Goal: Find specific page/section: Find specific page/section

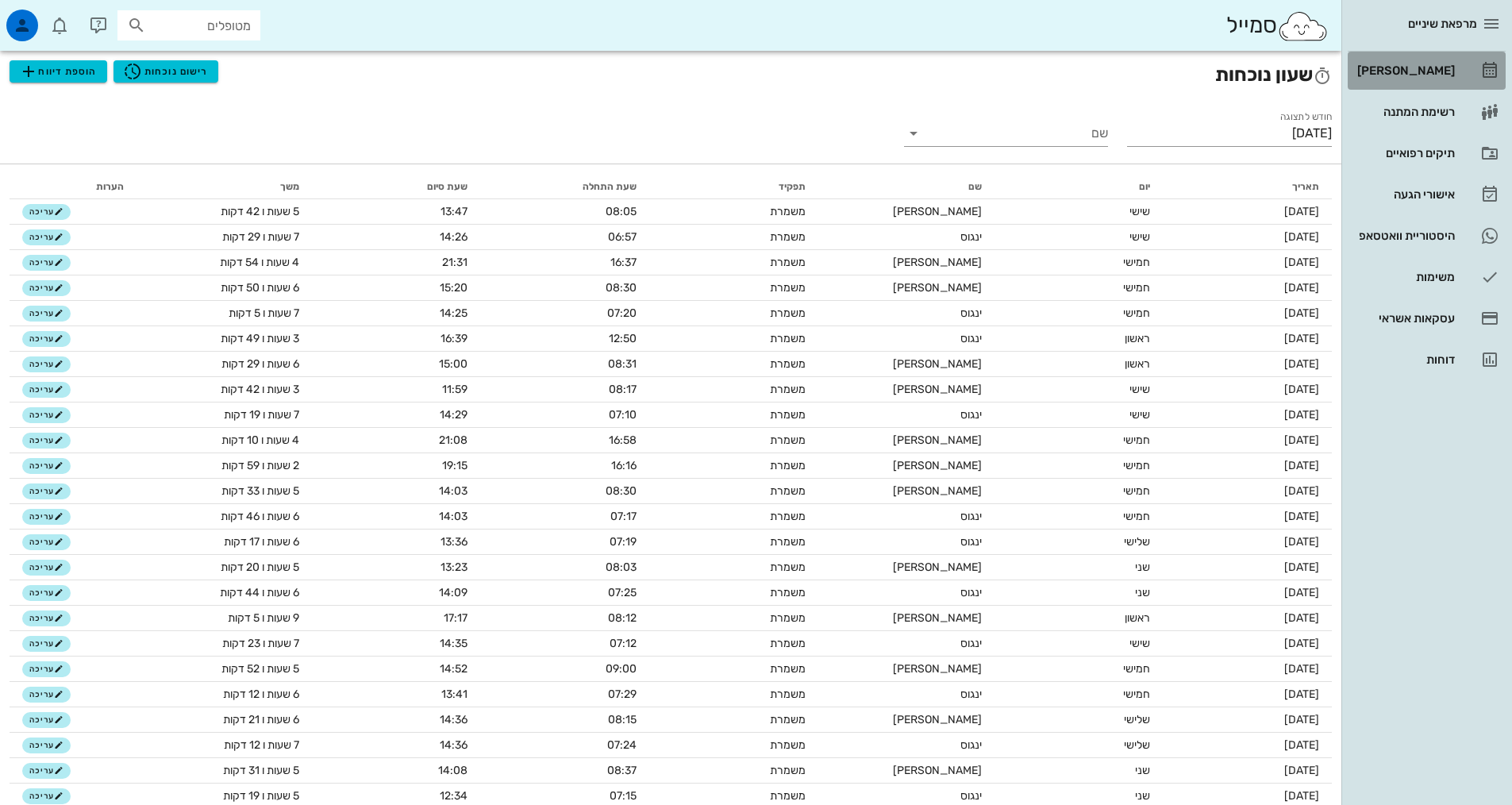
click at [1431, 69] on div "[PERSON_NAME]" at bounding box center [1404, 70] width 101 height 12
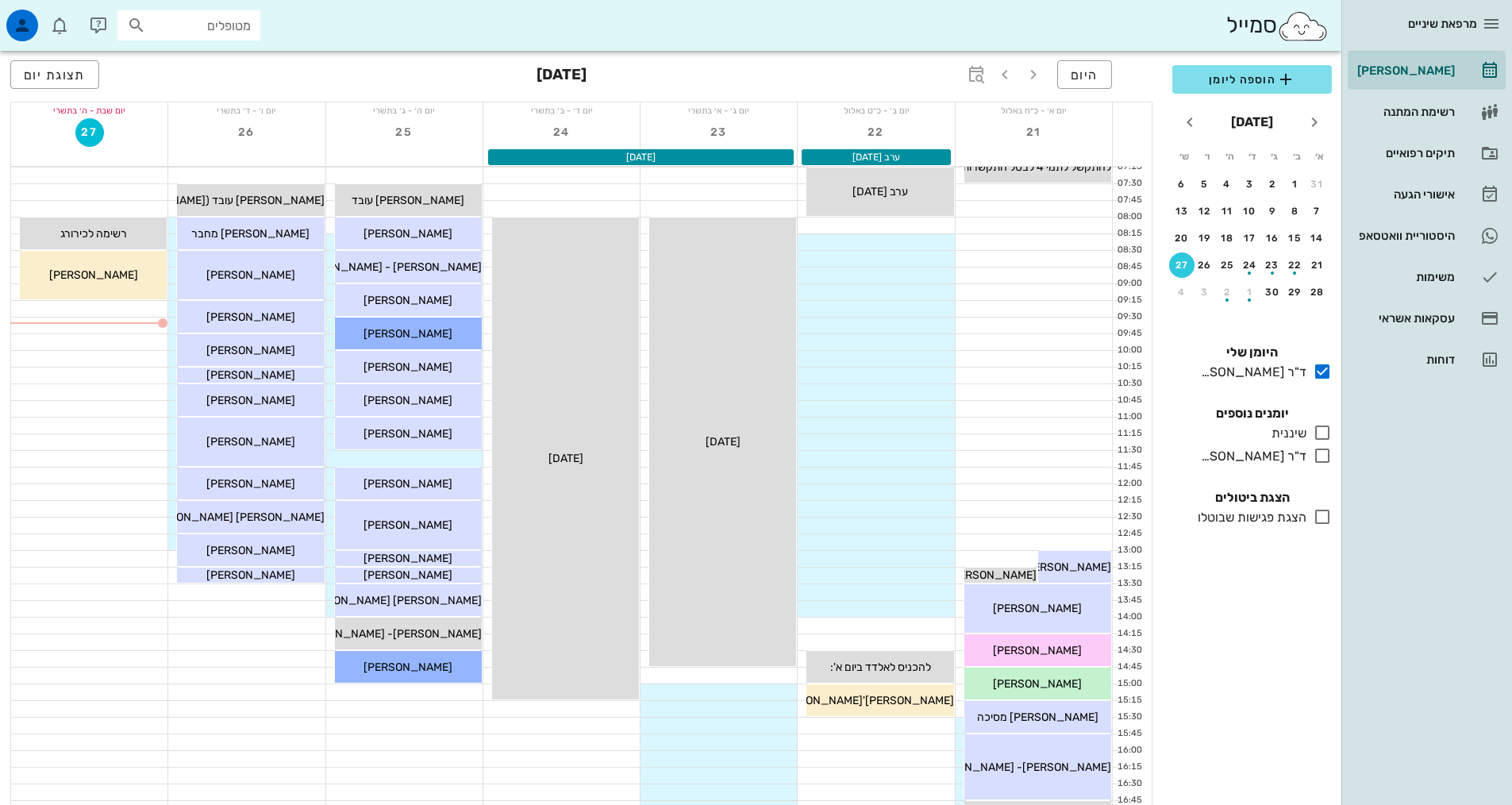
click at [207, 21] on input "מטופלים" at bounding box center [200, 25] width 101 height 21
type input "t"
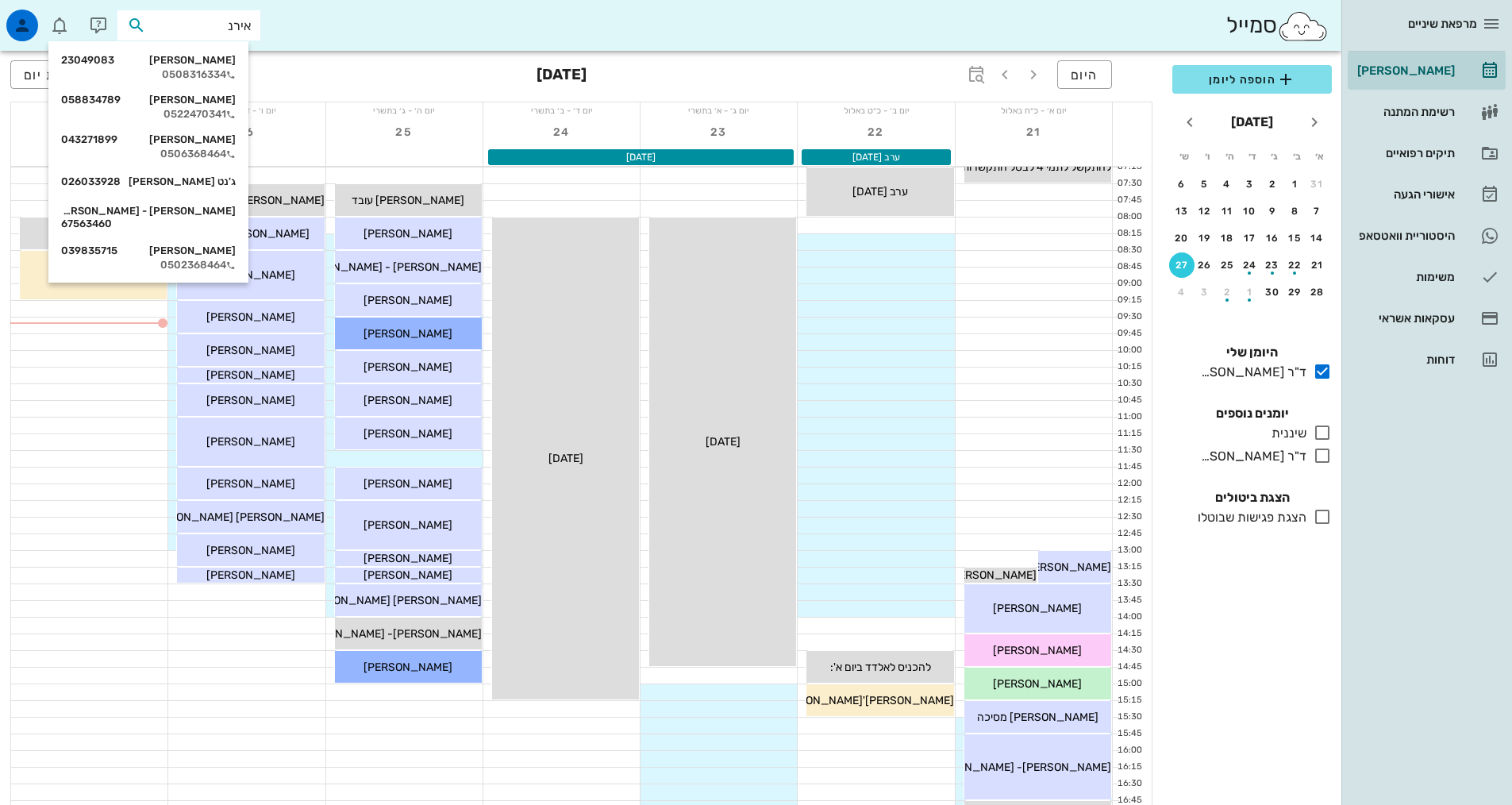
type input "[PERSON_NAME]"
click at [204, 97] on div "[PERSON_NAME] 058834789" at bounding box center [148, 100] width 175 height 12
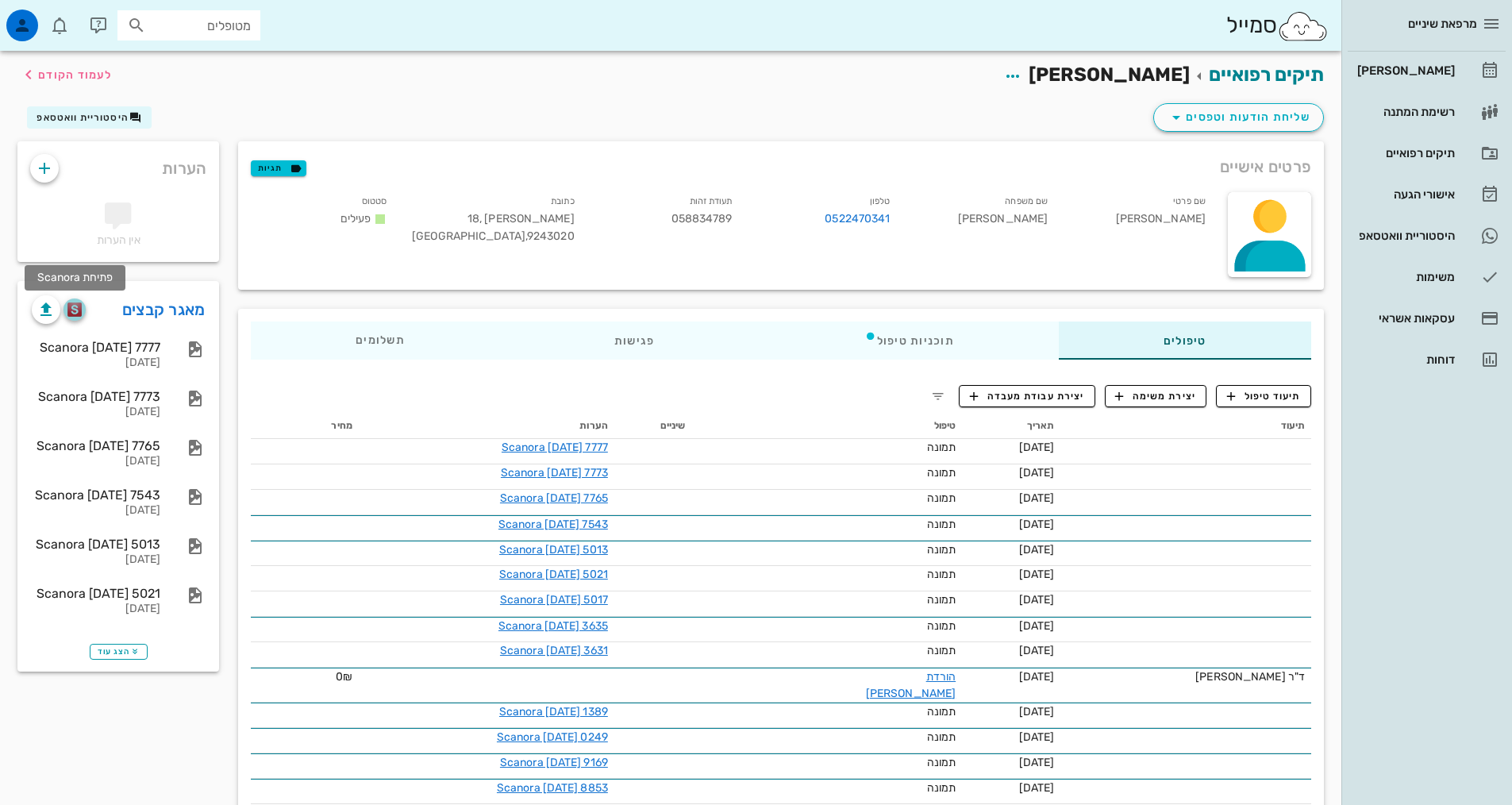
click at [79, 310] on img "button" at bounding box center [75, 309] width 15 height 14
